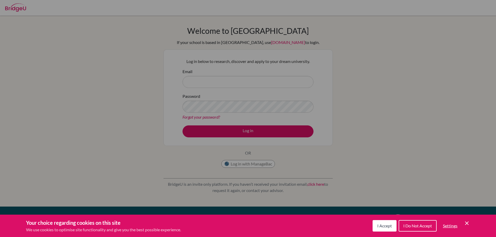
click at [246, 100] on div "Cookie Preferences" at bounding box center [248, 118] width 496 height 237
click at [467, 219] on div "I Accept I Do Not Accept Settings Cookie Control Close Icon" at bounding box center [420, 226] width 97 height 14
click at [467, 221] on div "I Accept I Do Not Accept Settings Cookie Control Close Icon" at bounding box center [420, 226] width 97 height 14
click at [467, 221] on icon "Cookie Control Close Icon" at bounding box center [466, 223] width 6 height 6
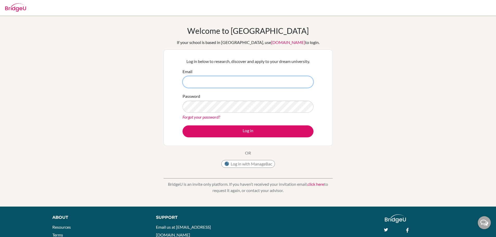
click at [251, 78] on input "Email" at bounding box center [247, 82] width 131 height 12
type input "[EMAIL_ADDRESS][DOMAIN_NAME]"
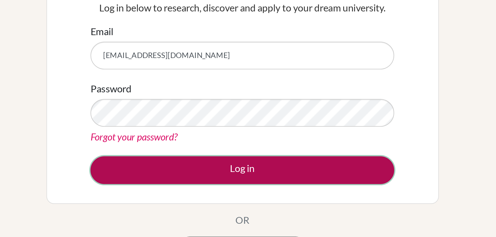
click at [259, 130] on button "Log in" at bounding box center [247, 131] width 131 height 12
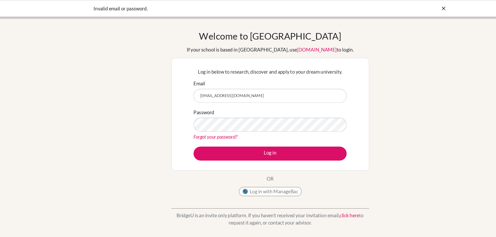
drag, startPoint x: 262, startPoint y: 68, endPoint x: 253, endPoint y: 80, distance: 14.6
click at [253, 80] on div "Email s505425@asb.ac.th" at bounding box center [247, 78] width 131 height 20
click at [253, 80] on input "[EMAIL_ADDRESS][DOMAIN_NAME]" at bounding box center [247, 82] width 131 height 12
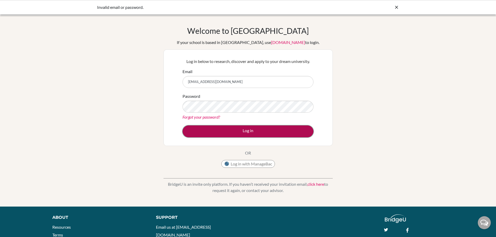
click at [239, 128] on button "Log in" at bounding box center [247, 131] width 131 height 12
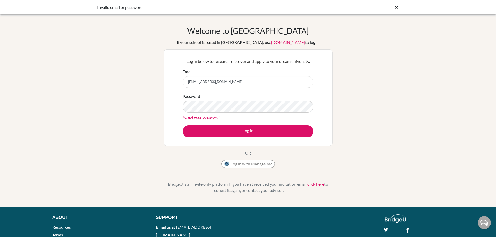
click at [166, 101] on div "Log in below to research, discover and apply to your dream university. Email s5…" at bounding box center [247, 97] width 169 height 97
click at [182, 125] on button "Log in" at bounding box center [247, 131] width 131 height 12
click at [240, 78] on input "[EMAIL_ADDRESS][DOMAIN_NAME]" at bounding box center [247, 82] width 131 height 12
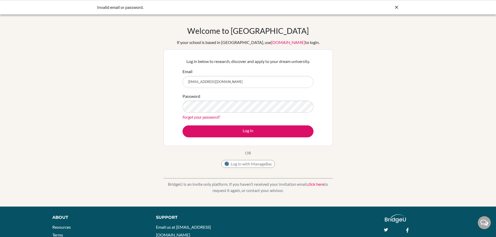
click at [240, 78] on input "[EMAIL_ADDRESS][DOMAIN_NAME]" at bounding box center [247, 82] width 131 height 12
click at [194, 117] on link "Forgot your password?" at bounding box center [200, 116] width 37 height 5
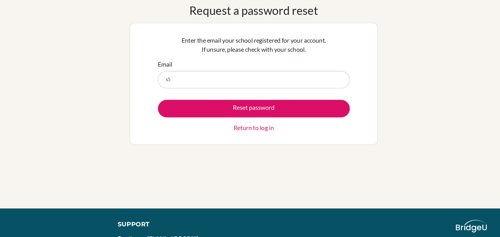
type input "[EMAIL_ADDRESS][DOMAIN_NAME]"
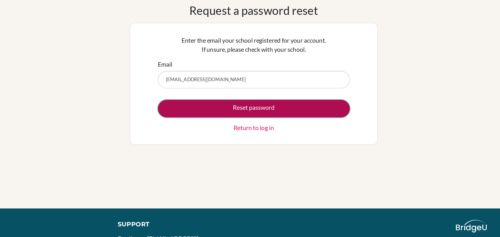
click at [238, 102] on button "Reset password" at bounding box center [249, 98] width 131 height 12
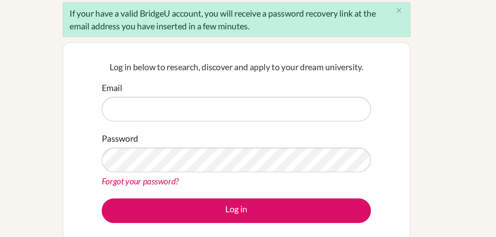
click at [246, 79] on p "Log in below to research, discover and apply to your dream university." at bounding box center [247, 81] width 131 height 6
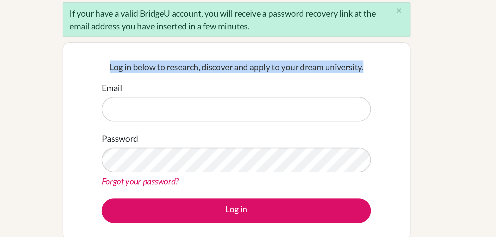
click at [246, 79] on p "Log in below to research, discover and apply to your dream university." at bounding box center [247, 81] width 131 height 6
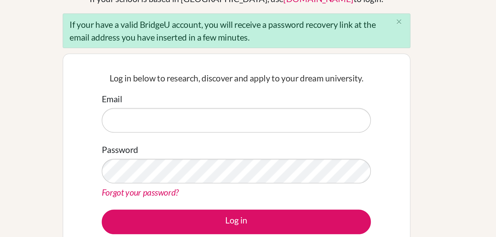
click at [254, 62] on div "If your have a valid BridgeU account, you will receive a password recovery link…" at bounding box center [247, 57] width 169 height 17
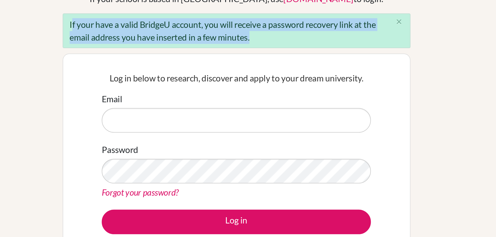
click at [254, 62] on div "If your have a valid BridgeU account, you will receive a password recovery link…" at bounding box center [247, 57] width 169 height 17
